Goal: Information Seeking & Learning: Learn about a topic

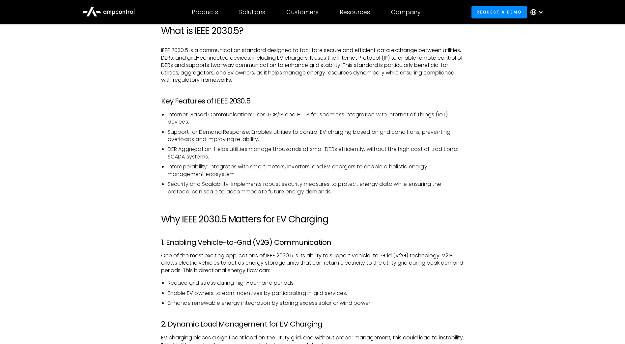
scroll to position [494, 0]
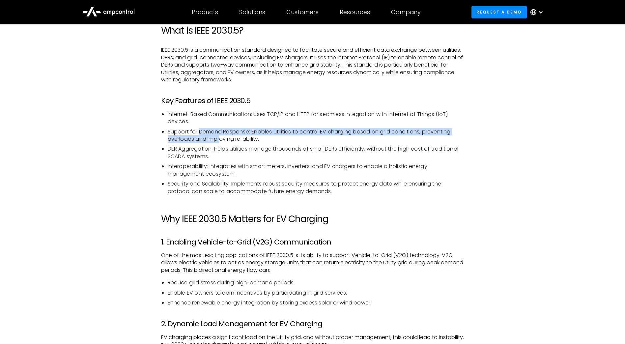
drag, startPoint x: 199, startPoint y: 129, endPoint x: 221, endPoint y: 138, distance: 24.4
click at [221, 138] on li "Support for Demand Response: Enables utilities to control EV charging based on …" at bounding box center [316, 135] width 296 height 15
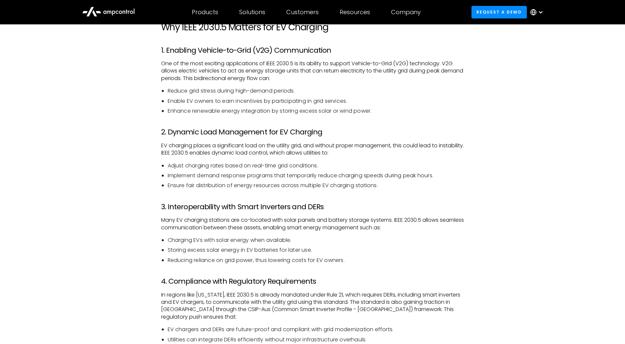
scroll to position [686, 0]
click at [176, 113] on li "Enhance renewable energy integration by storing excess solar or wind power." at bounding box center [316, 110] width 296 height 7
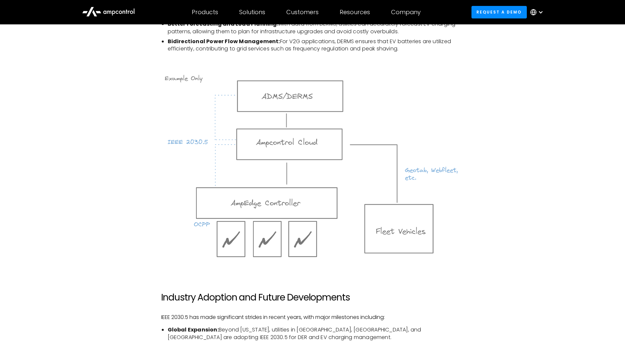
scroll to position [1145, 0]
